Goal: Task Accomplishment & Management: Manage account settings

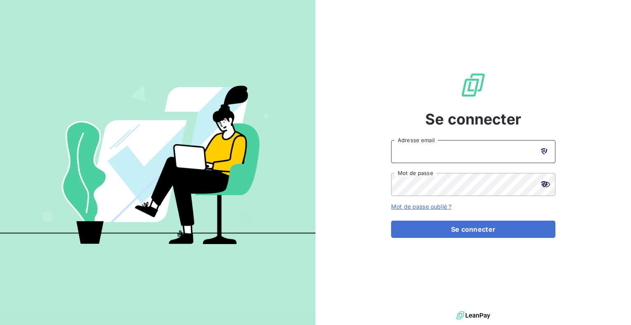
click at [447, 151] on input "Adresse email" at bounding box center [473, 151] width 164 height 23
click at [544, 152] on icon at bounding box center [544, 151] width 6 height 6
type input "[EMAIL_ADDRESS][DOMAIN_NAME]"
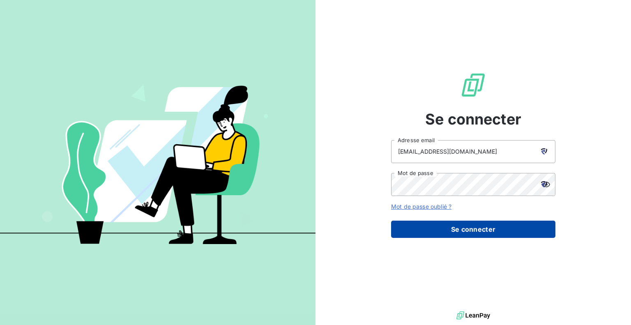
click at [461, 232] on button "Se connecter" at bounding box center [473, 229] width 164 height 17
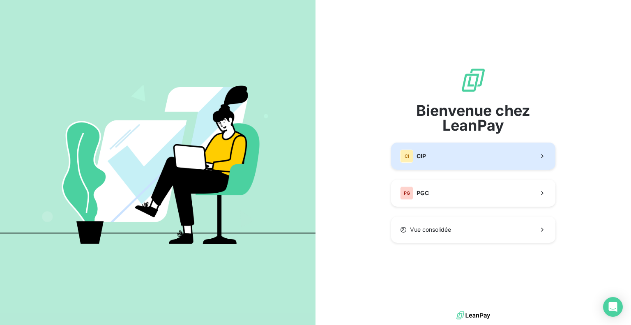
click at [473, 156] on button "CI CIP" at bounding box center [473, 156] width 164 height 27
